Goal: Information Seeking & Learning: Learn about a topic

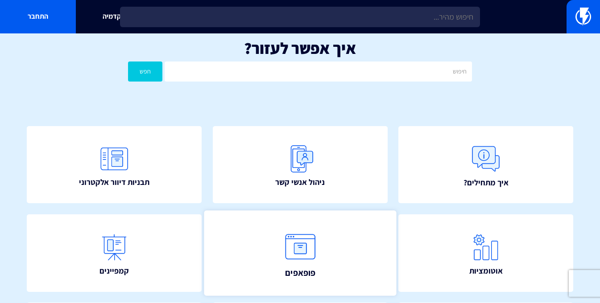
scroll to position [73, 0]
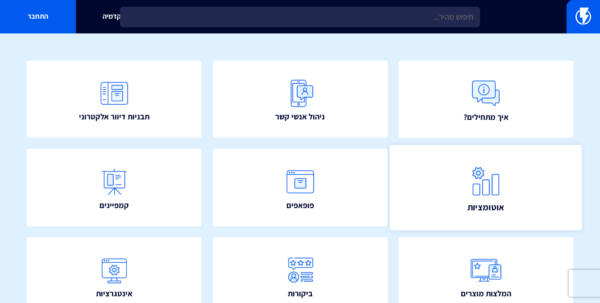
click at [503, 197] on img at bounding box center [485, 181] width 39 height 39
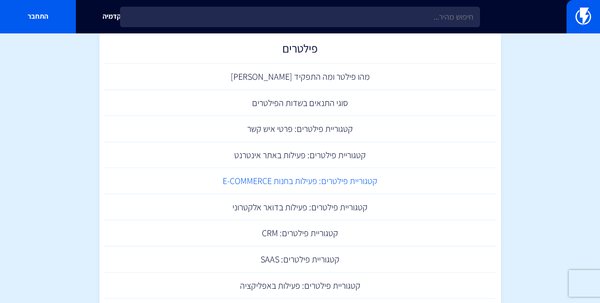
scroll to position [452, 0]
click at [310, 73] on link "מהו פילטר ומה התפקיד שלו" at bounding box center [300, 77] width 393 height 26
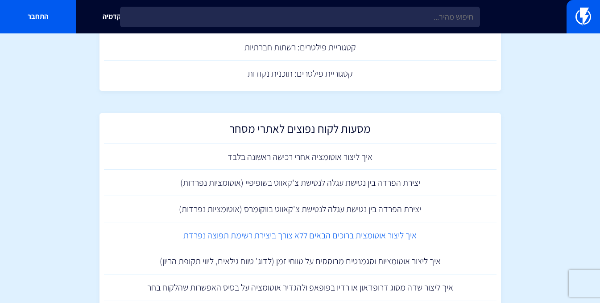
scroll to position [725, 0]
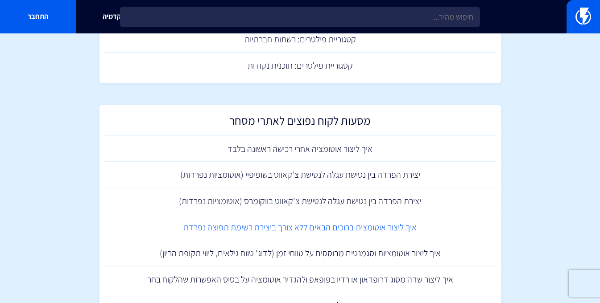
click at [348, 226] on link "איך ליצור אוטומצית ברוכים הבאים ללא צורך ביצירת רשימת תפוצה נפרדת" at bounding box center [300, 228] width 393 height 26
